Goal: Transaction & Acquisition: Purchase product/service

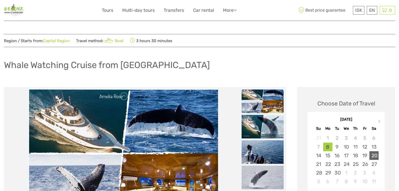
click at [374, 154] on div "20" at bounding box center [373, 156] width 9 height 9
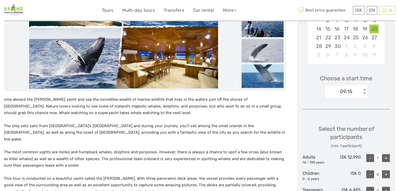
scroll to position [157, 0]
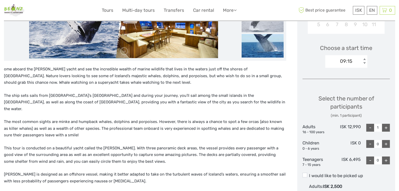
click at [360, 59] on div "09:15" at bounding box center [343, 61] width 36 height 8
click at [343, 86] on div "13:15" at bounding box center [346, 86] width 37 height 9
click at [388, 127] on div "+" at bounding box center [386, 128] width 8 height 8
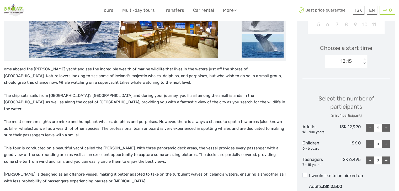
click at [388, 127] on div "+" at bounding box center [386, 128] width 8 height 8
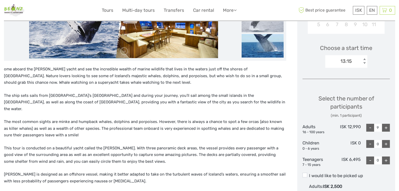
click at [388, 127] on div "+" at bounding box center [386, 128] width 8 height 8
click at [370, 127] on div "-" at bounding box center [370, 128] width 8 height 8
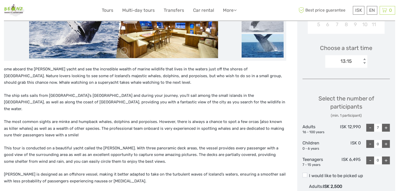
type input "6"
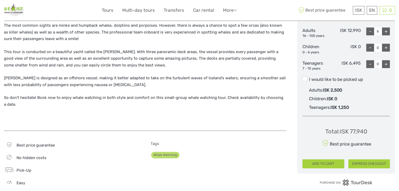
scroll to position [236, 0]
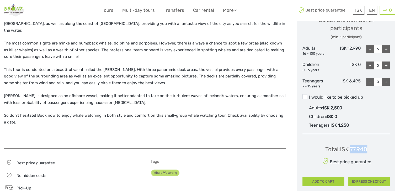
drag, startPoint x: 371, startPoint y: 150, endPoint x: 350, endPoint y: 150, distance: 20.7
click at [350, 150] on div "Total : ISK 77,940 Best price guarantee ADD TO CART EXPRESS CHECKOUT" at bounding box center [345, 162] width 87 height 48
click at [326, 178] on button "ADD TO CART" at bounding box center [322, 181] width 41 height 9
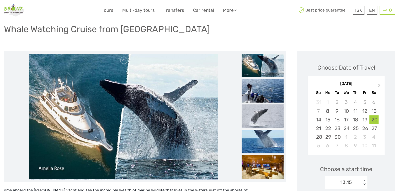
scroll to position [26, 0]
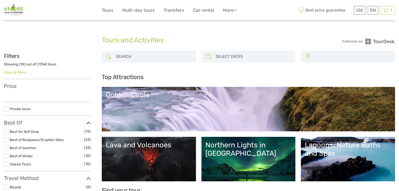
select select
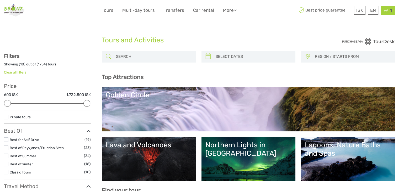
click at [384, 10] on icon at bounding box center [385, 10] width 5 height 7
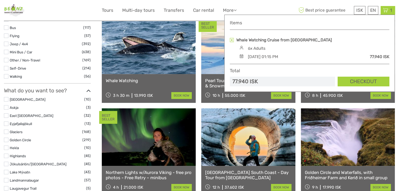
scroll to position [341, 0]
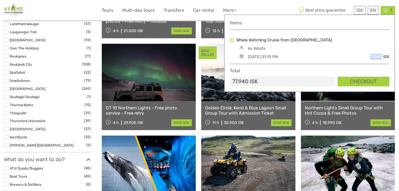
drag, startPoint x: 367, startPoint y: 54, endPoint x: 382, endPoint y: 55, distance: 15.0
click at [382, 55] on div "Whale Watching Cruise from [GEOGRAPHIC_DATA] 6x Adults [DATE] 01:15 PM 77.940 I…" at bounding box center [309, 48] width 159 height 23
copy div "77.940"
